Goal: Check status: Check status

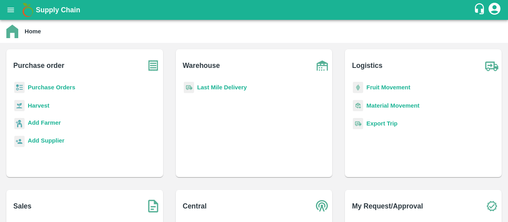
click at [56, 90] on b "Purchase Orders" at bounding box center [52, 87] width 48 height 6
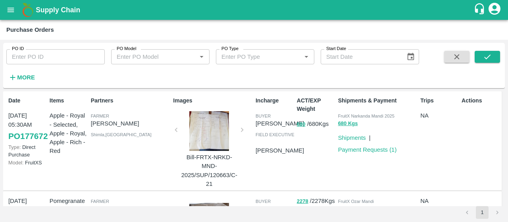
click at [55, 47] on div "PO ID PO ID" at bounding box center [52, 53] width 105 height 21
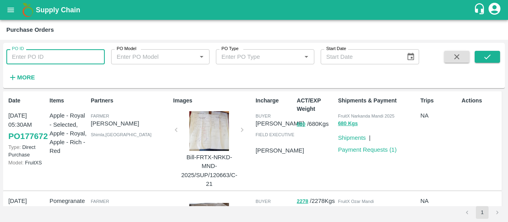
click at [48, 53] on input "PO ID" at bounding box center [55, 56] width 98 height 15
paste input "176947"
type input "176947"
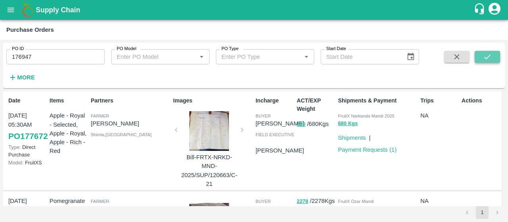
click at [490, 52] on icon "submit" at bounding box center [487, 56] width 9 height 9
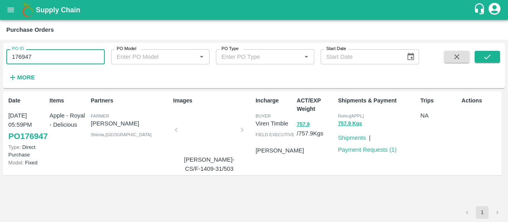
drag, startPoint x: 71, startPoint y: 51, endPoint x: 0, endPoint y: 58, distance: 71.7
click at [0, 58] on div "PO ID 176947 PO ID PO Model PO Model   * PO Type PO Type   * Start Date Start D…" at bounding box center [254, 131] width 508 height 182
paste input "text"
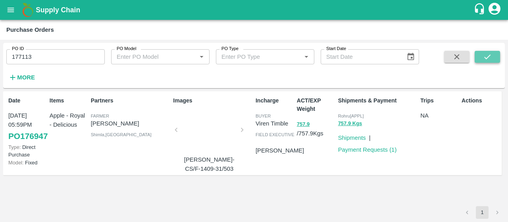
click at [490, 62] on button "submit" at bounding box center [486, 57] width 25 height 12
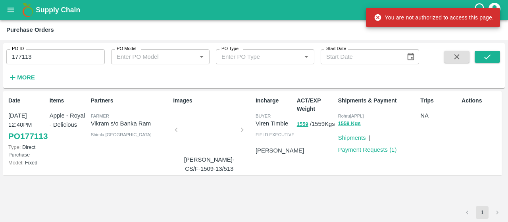
click at [75, 46] on div "PO ID 177113 PO ID" at bounding box center [52, 53] width 105 height 21
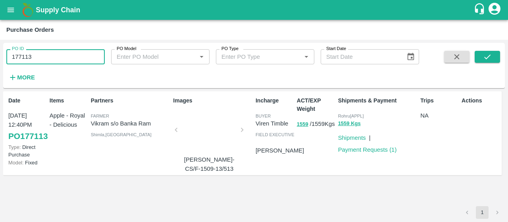
drag, startPoint x: 75, startPoint y: 55, endPoint x: 0, endPoint y: 56, distance: 75.0
click at [0, 56] on div "PO ID 177113 PO ID PO Model PO Model   * PO Type PO Type   * Start Date Start D…" at bounding box center [254, 131] width 508 height 182
paste input "text"
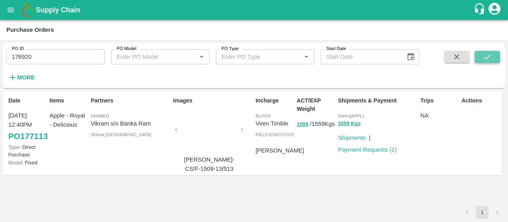
click at [485, 59] on icon "submit" at bounding box center [487, 56] width 6 height 5
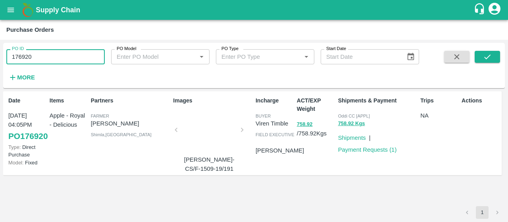
drag, startPoint x: 48, startPoint y: 59, endPoint x: 0, endPoint y: 63, distance: 48.2
click at [0, 63] on div "PO ID 176920 PO ID PO Model PO Model   * PO Type PO Type   * Start Date Start D…" at bounding box center [254, 131] width 508 height 182
paste input "text"
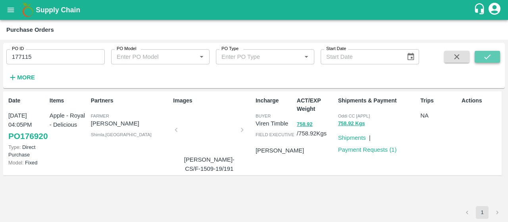
click at [489, 54] on icon "submit" at bounding box center [487, 56] width 9 height 9
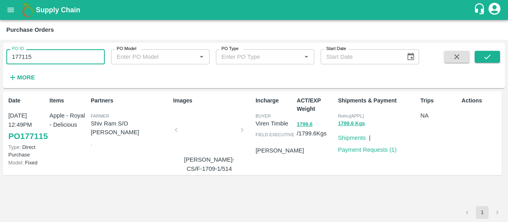
drag, startPoint x: 84, startPoint y: 61, endPoint x: 0, endPoint y: 46, distance: 85.9
click at [0, 46] on div "PO ID 177115 PO ID PO Model PO Model   * PO Type PO Type   * Start Date Start D…" at bounding box center [254, 131] width 508 height 182
paste input "text"
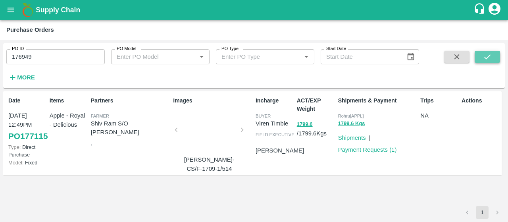
click at [492, 58] on button "submit" at bounding box center [486, 57] width 25 height 12
click at [0, 50] on div "PO ID 176949 PO ID PO Model PO Model   * PO Type PO Type   * Start Date Start D…" at bounding box center [254, 131] width 508 height 182
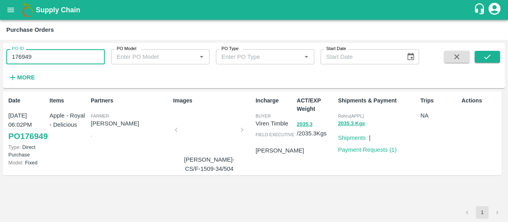
paste input "text"
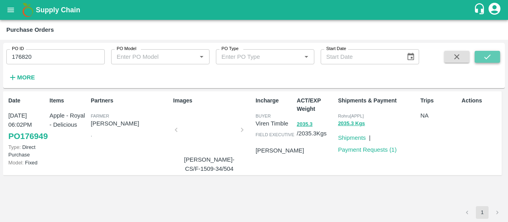
click at [486, 53] on icon "submit" at bounding box center [487, 56] width 9 height 9
drag, startPoint x: 87, startPoint y: 55, endPoint x: 0, endPoint y: 57, distance: 86.9
click at [0, 57] on div "PO ID 176820 PO ID PO Model PO Model   * PO Type PO Type   * Start Date Start D…" at bounding box center [254, 131] width 508 height 182
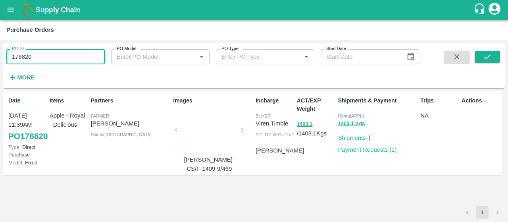
paste input "text"
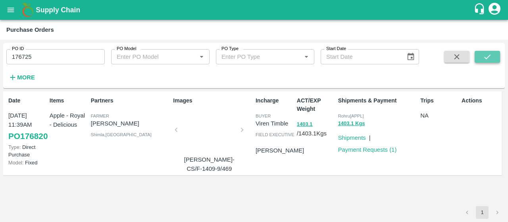
click at [486, 58] on icon "submit" at bounding box center [487, 56] width 6 height 5
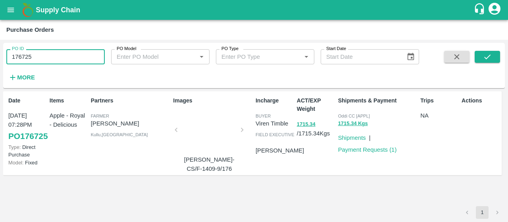
drag, startPoint x: 50, startPoint y: 50, endPoint x: 0, endPoint y: 57, distance: 50.4
click at [0, 59] on div "PO ID 176725 PO ID PO Model PO Model   * PO Type PO Type   * Start Date Start D…" at bounding box center [254, 131] width 508 height 182
paste input "text"
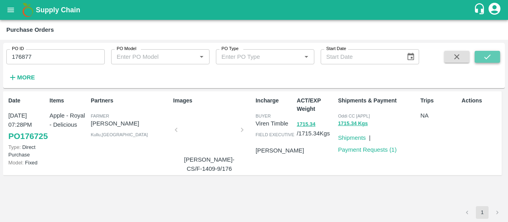
click at [495, 61] on button "submit" at bounding box center [486, 57] width 25 height 12
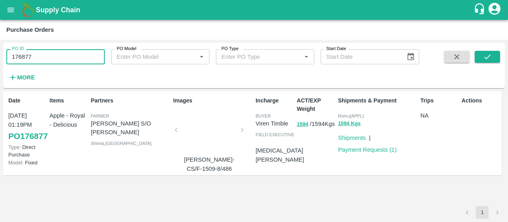
drag, startPoint x: 46, startPoint y: 54, endPoint x: 0, endPoint y: 46, distance: 46.2
click at [0, 46] on div "PO ID 176877 PO ID PO Model PO Model   * PO Type PO Type   * Start Date Start D…" at bounding box center [254, 131] width 508 height 182
paste input "text"
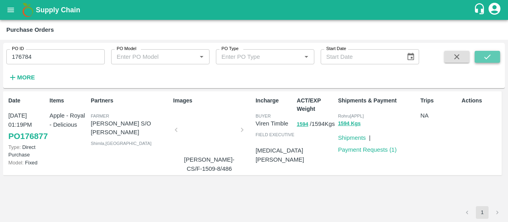
click at [488, 56] on icon "submit" at bounding box center [487, 56] width 6 height 5
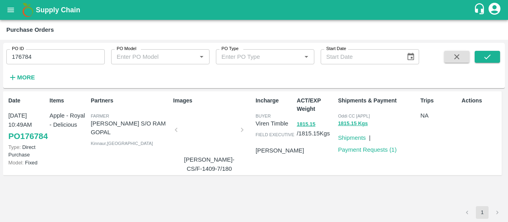
drag, startPoint x: 84, startPoint y: 56, endPoint x: 0, endPoint y: 69, distance: 84.7
click at [0, 69] on div "PO ID 176784 PO ID PO Model PO Model   * PO Type PO Type   * Start Date Start D…" at bounding box center [254, 131] width 508 height 182
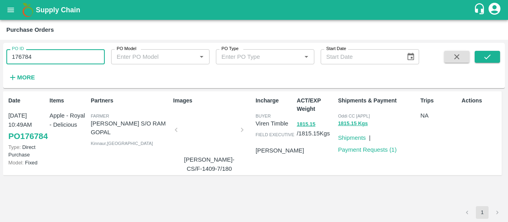
paste input "text"
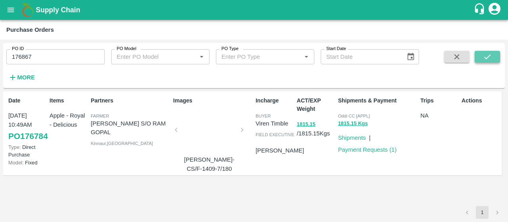
click at [489, 58] on icon "submit" at bounding box center [487, 56] width 9 height 9
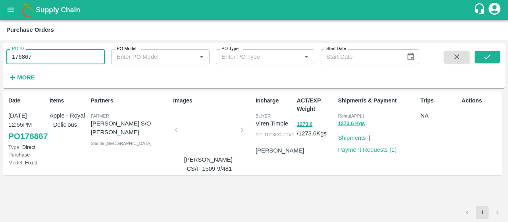
drag, startPoint x: 78, startPoint y: 61, endPoint x: 0, endPoint y: 76, distance: 79.3
click at [0, 76] on div "PO ID 176867 PO ID PO Model PO Model   * PO Type PO Type   * Start Date Start D…" at bounding box center [254, 131] width 508 height 182
paste input "text"
click at [488, 59] on icon "submit" at bounding box center [487, 56] width 9 height 9
drag, startPoint x: 75, startPoint y: 56, endPoint x: 0, endPoint y: 57, distance: 75.0
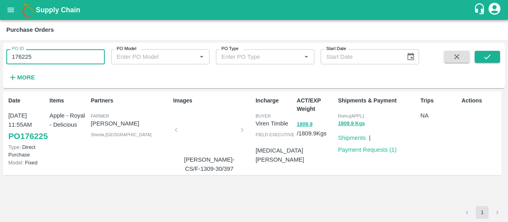
click at [0, 57] on div "PO ID 176225 PO ID PO Model PO Model   * PO Type PO Type   * Start Date Start D…" at bounding box center [254, 131] width 508 height 182
paste input "text"
click at [495, 56] on button "submit" at bounding box center [486, 57] width 25 height 12
drag, startPoint x: 16, startPoint y: 52, endPoint x: 0, endPoint y: 57, distance: 16.7
click at [0, 57] on div "PO ID 176713 PO ID PO Model PO Model   * PO Type PO Type   * Start Date Start D…" at bounding box center [254, 131] width 508 height 182
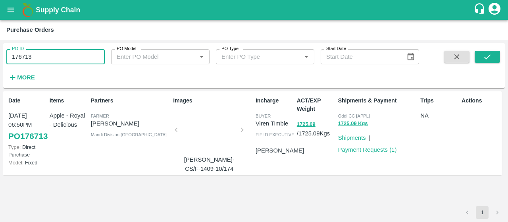
paste input "text"
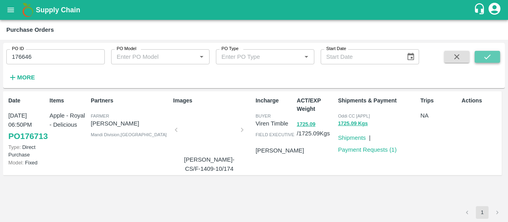
click at [487, 58] on icon "submit" at bounding box center [487, 56] width 9 height 9
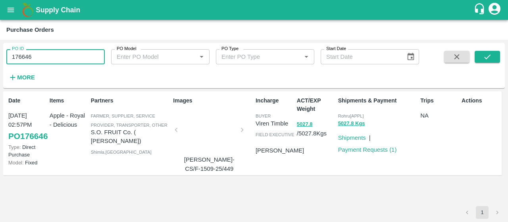
drag, startPoint x: 90, startPoint y: 58, endPoint x: 0, endPoint y: 68, distance: 90.2
click at [0, 68] on div "PO ID 176646 PO ID PO Model PO Model   * PO Type PO Type   * Start Date Start D…" at bounding box center [254, 131] width 508 height 182
paste input "text"
click at [481, 58] on button "submit" at bounding box center [486, 57] width 25 height 12
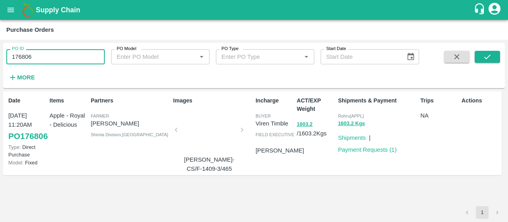
click at [0, 61] on div "PO ID 176806 PO ID PO Model PO Model   * PO Type PO Type   * Start Date Start D…" at bounding box center [254, 131] width 508 height 182
paste input "text"
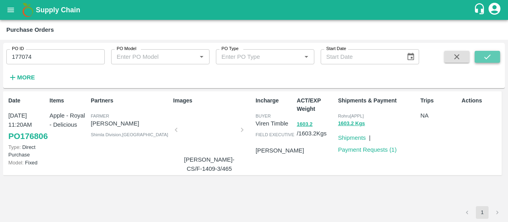
click at [476, 57] on button "submit" at bounding box center [486, 57] width 25 height 12
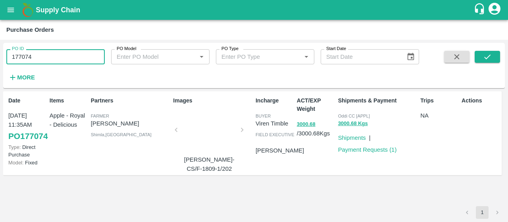
drag, startPoint x: 69, startPoint y: 57, endPoint x: 0, endPoint y: 84, distance: 73.7
click at [0, 84] on div "PO ID 177074 PO ID PO Model PO Model   * PO Type PO Type   * Start Date Start D…" at bounding box center [254, 131] width 508 height 182
paste input "text"
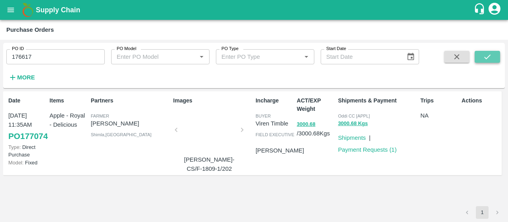
click at [477, 56] on button "submit" at bounding box center [486, 57] width 25 height 12
drag, startPoint x: 84, startPoint y: 53, endPoint x: 0, endPoint y: 61, distance: 84.9
click at [0, 61] on div "PO ID 176617 PO ID PO Model PO Model   * PO Type PO Type   * Start Date Start D…" at bounding box center [254, 131] width 508 height 182
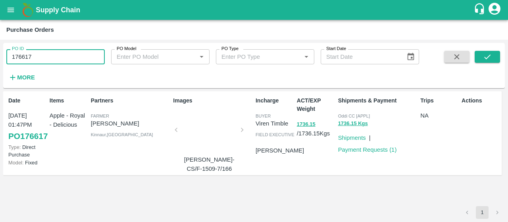
paste input "text"
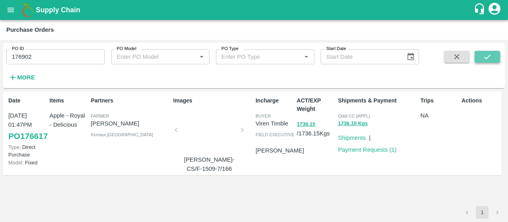
click at [484, 57] on icon "submit" at bounding box center [487, 56] width 6 height 5
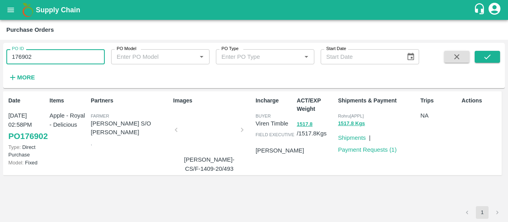
drag, startPoint x: 87, startPoint y: 59, endPoint x: 0, endPoint y: 72, distance: 87.8
click at [0, 72] on div "PO ID 176902 PO ID PO Model PO Model   * PO Type PO Type   * Start Date Start D…" at bounding box center [254, 131] width 508 height 182
paste input "text"
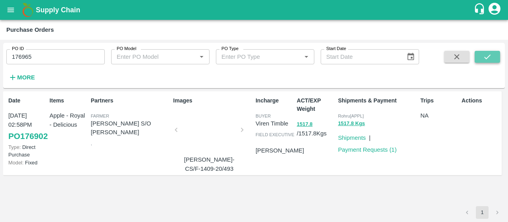
click at [488, 58] on icon "submit" at bounding box center [487, 56] width 9 height 9
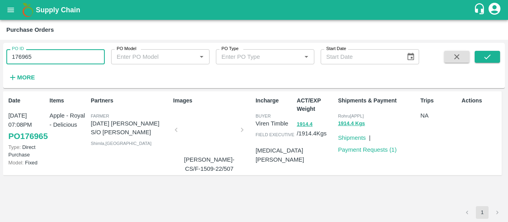
drag, startPoint x: 75, startPoint y: 55, endPoint x: 0, endPoint y: 55, distance: 75.3
click at [0, 55] on div "PO ID 176965 PO ID PO Model PO Model   * PO Type PO Type   * Start Date Start D…" at bounding box center [254, 131] width 508 height 182
paste input "text"
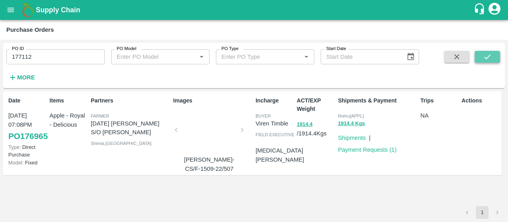
click at [483, 57] on icon "submit" at bounding box center [487, 56] width 9 height 9
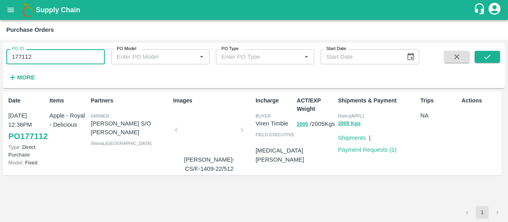
drag, startPoint x: 64, startPoint y: 59, endPoint x: 0, endPoint y: 110, distance: 81.9
click at [0, 110] on div "PO ID 177112 PO ID PO Model PO Model   * PO Type PO Type   * Start Date Start D…" at bounding box center [254, 131] width 508 height 182
paste input "text"
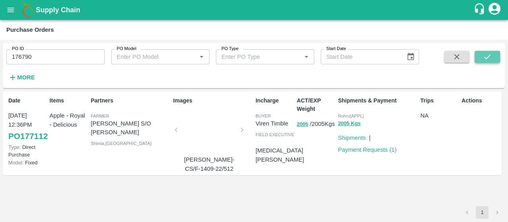
click at [489, 60] on icon "submit" at bounding box center [487, 56] width 9 height 9
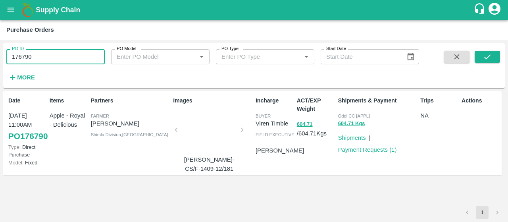
drag, startPoint x: 99, startPoint y: 58, endPoint x: 0, endPoint y: 60, distance: 99.2
click at [0, 60] on div "PO ID 176790 PO ID PO Model PO Model   * PO Type PO Type   * Start Date Start D…" at bounding box center [254, 131] width 508 height 182
paste input "text"
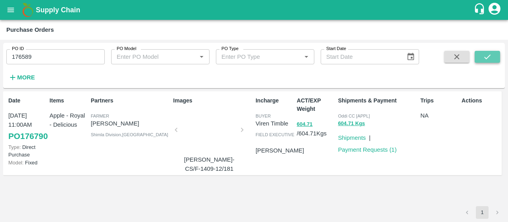
click at [489, 58] on icon "submit" at bounding box center [487, 56] width 9 height 9
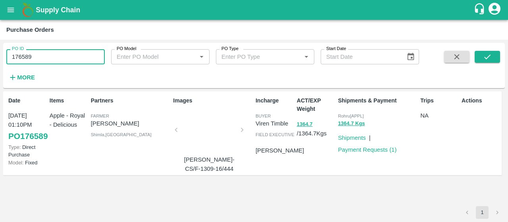
drag, startPoint x: 79, startPoint y: 55, endPoint x: 0, endPoint y: 63, distance: 79.8
click at [0, 63] on div "PO ID 176589 PO ID PO Model PO Model   * PO Type PO Type   * Start Date Start D…" at bounding box center [254, 131] width 508 height 182
paste input "text"
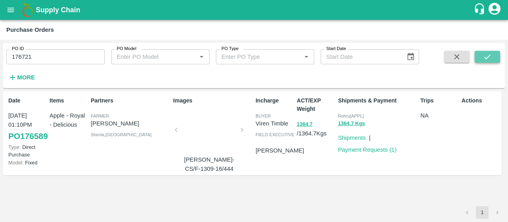
click at [477, 60] on button "submit" at bounding box center [486, 57] width 25 height 12
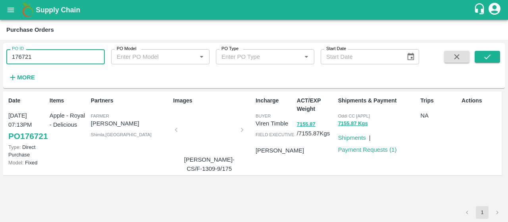
drag, startPoint x: 42, startPoint y: 59, endPoint x: 2, endPoint y: 59, distance: 40.5
click at [0, 67] on div "PO ID 176721 PO ID PO Model PO Model   * PO Type PO Type   * Start Date Start D…" at bounding box center [254, 131] width 508 height 182
paste input "text"
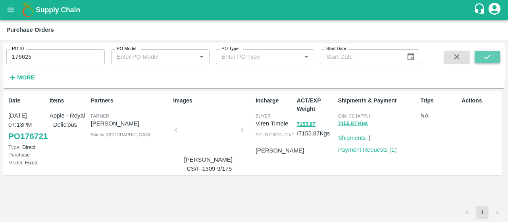
click at [493, 54] on button "submit" at bounding box center [486, 57] width 25 height 12
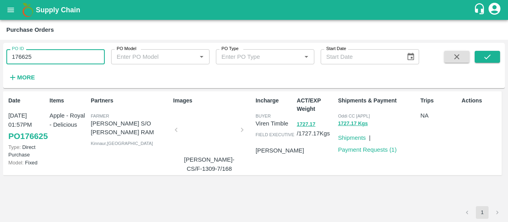
drag, startPoint x: 72, startPoint y: 54, endPoint x: 0, endPoint y: 70, distance: 74.0
click at [0, 70] on div "PO ID 176625 PO ID PO Model PO Model   * PO Type PO Type   * Start Date Start D…" at bounding box center [254, 131] width 508 height 182
paste input "text"
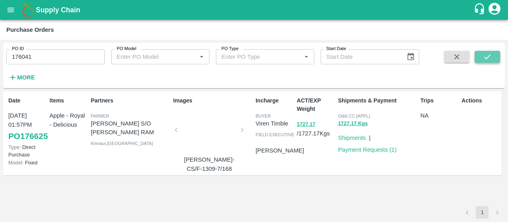
click at [482, 55] on button "submit" at bounding box center [486, 57] width 25 height 12
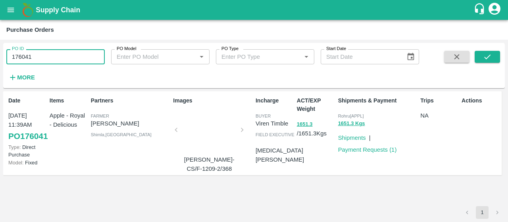
drag, startPoint x: 55, startPoint y: 61, endPoint x: 0, endPoint y: 77, distance: 57.5
click at [0, 77] on div "PO ID 176041 PO ID PO Model PO Model   * PO Type PO Type   * Start Date Start D…" at bounding box center [254, 131] width 508 height 182
paste input "text"
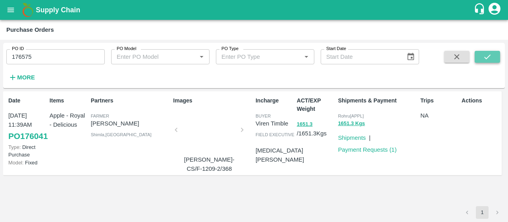
click at [485, 55] on icon "submit" at bounding box center [487, 56] width 9 height 9
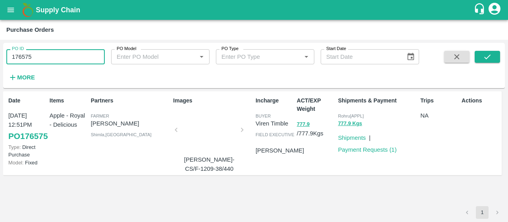
drag, startPoint x: 63, startPoint y: 54, endPoint x: 0, endPoint y: 50, distance: 63.6
click at [0, 68] on div "PO ID 176575 PO ID PO Model PO Model   * PO Type PO Type   * Start Date Start D…" at bounding box center [254, 131] width 508 height 182
paste input "text"
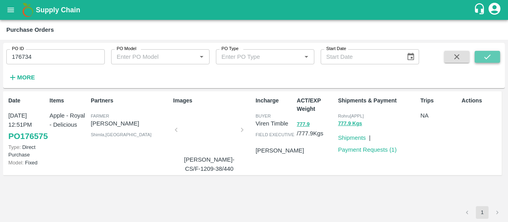
click at [485, 54] on icon "submit" at bounding box center [487, 56] width 9 height 9
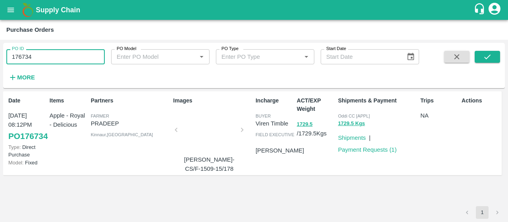
drag, startPoint x: 74, startPoint y: 53, endPoint x: 0, endPoint y: 60, distance: 74.5
click at [0, 69] on div "PO ID 176734 PO ID PO Model PO Model   * PO Type PO Type   * Start Date Start D…" at bounding box center [254, 131] width 508 height 182
paste input "text"
type input "176563"
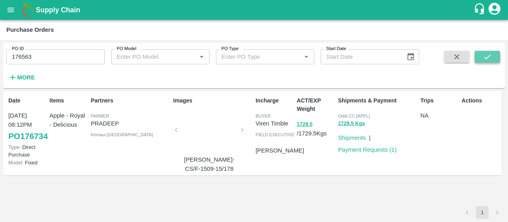
click at [484, 58] on icon "submit" at bounding box center [487, 56] width 9 height 9
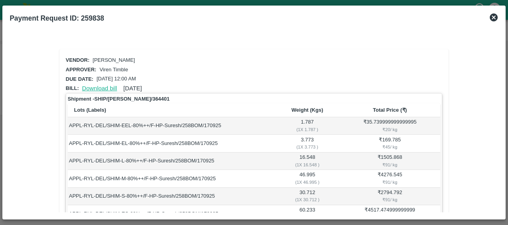
click at [98, 88] on link "Download bill" at bounding box center [99, 88] width 35 height 6
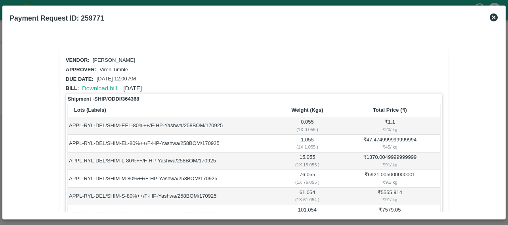
click at [105, 85] on link "Download bill" at bounding box center [99, 88] width 35 height 6
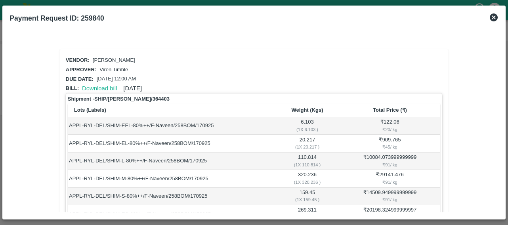
click at [107, 85] on link "Download bill" at bounding box center [99, 88] width 35 height 6
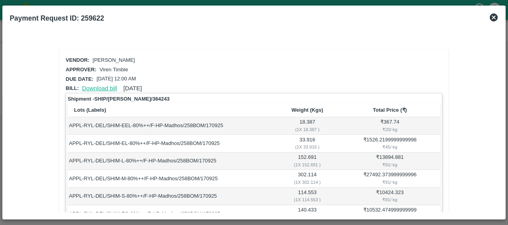
click at [106, 87] on link "Download bill" at bounding box center [99, 88] width 35 height 6
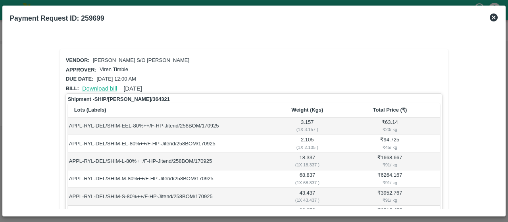
click at [90, 85] on link "Download bill" at bounding box center [99, 88] width 35 height 6
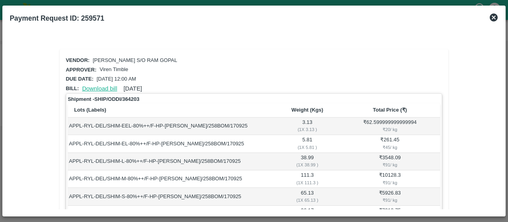
click at [94, 86] on link "Download bill" at bounding box center [99, 88] width 35 height 6
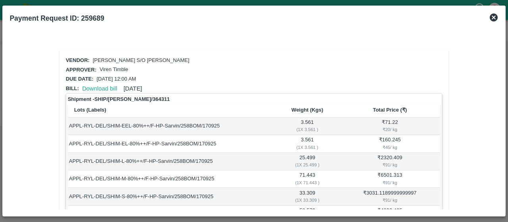
click at [91, 83] on div "Download bill 17 Sep 2025" at bounding box center [110, 87] width 63 height 12
click at [92, 86] on link "Download bill" at bounding box center [99, 88] width 35 height 6
click at [102, 85] on link "Download bill" at bounding box center [99, 88] width 35 height 6
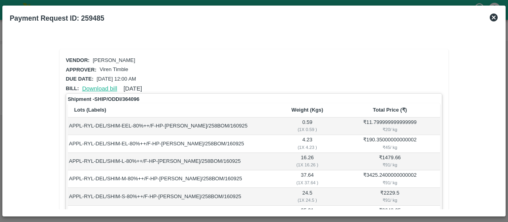
click at [105, 87] on link "Download bill" at bounding box center [99, 88] width 35 height 6
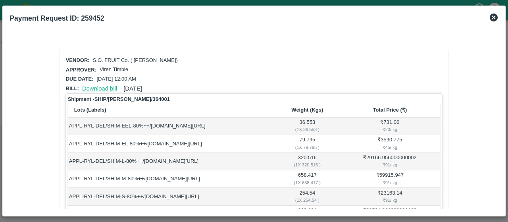
click at [105, 86] on link "Download bill" at bounding box center [99, 88] width 35 height 6
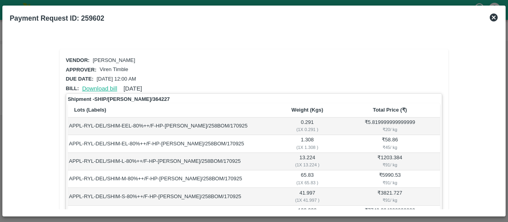
click at [111, 90] on link "Download bill" at bounding box center [99, 88] width 35 height 6
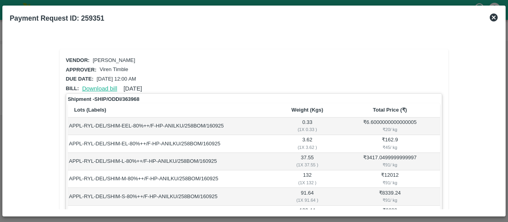
click at [96, 86] on link "Download bill" at bounding box center [99, 88] width 35 height 6
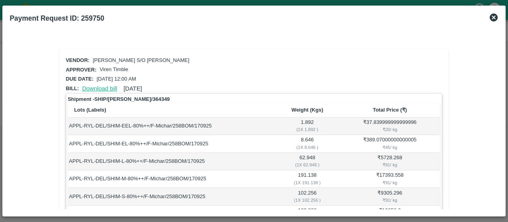
click at [112, 86] on link "Download bill" at bounding box center [99, 88] width 35 height 6
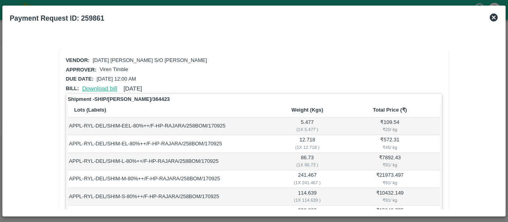
click at [111, 88] on link "Download bill" at bounding box center [99, 88] width 35 height 6
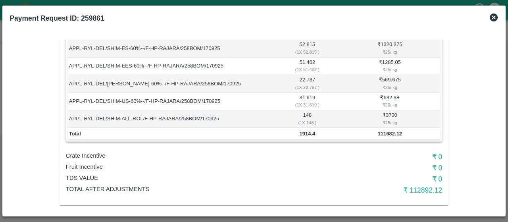
scroll to position [356, 0]
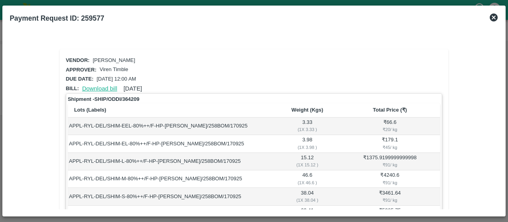
click at [109, 88] on link "Download bill" at bounding box center [99, 88] width 35 height 6
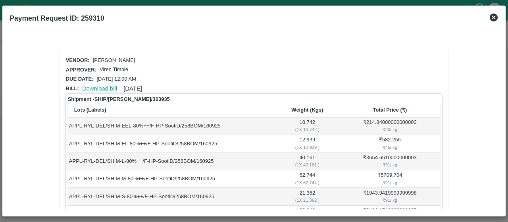
click at [108, 89] on link "Download bill" at bounding box center [99, 88] width 35 height 6
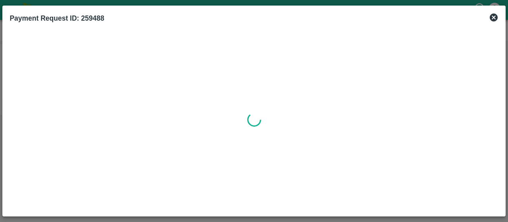
click at [344, 136] on div at bounding box center [254, 119] width 488 height 179
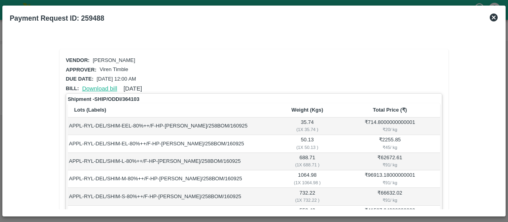
click at [103, 85] on link "Download bill" at bounding box center [99, 88] width 35 height 6
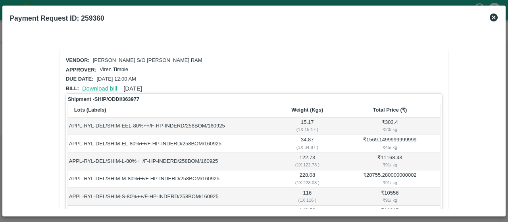
click at [90, 88] on link "Download bill" at bounding box center [99, 88] width 35 height 6
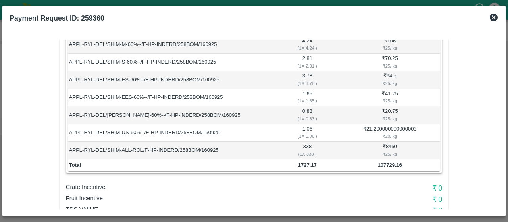
scroll to position [465, 0]
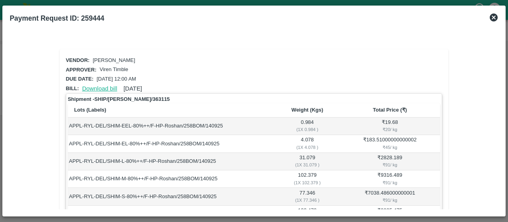
click at [106, 87] on link "Download bill" at bounding box center [99, 88] width 35 height 6
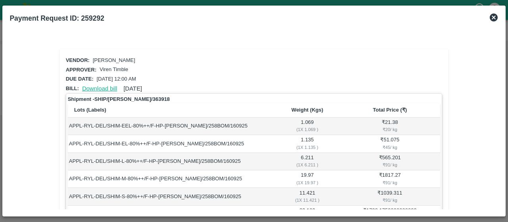
click at [106, 85] on link "Download bill" at bounding box center [99, 88] width 35 height 6
